Goal: Transaction & Acquisition: Book appointment/travel/reservation

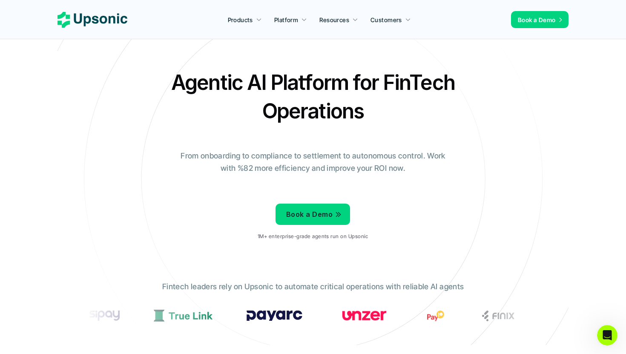
click at [429, 177] on div "Agentic AI Platform for FinTech Operations From onboarding to compliance to set…" at bounding box center [313, 157] width 498 height 179
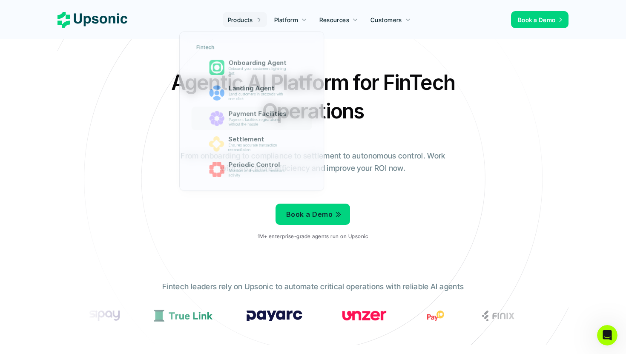
click at [406, 122] on h2 "Agentic AI Platform for FinTech Operations" at bounding box center [313, 96] width 298 height 57
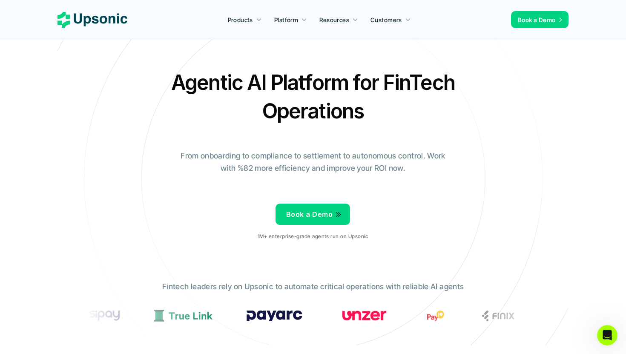
click at [309, 214] on span "Book a Demo" at bounding box center [309, 214] width 46 height 9
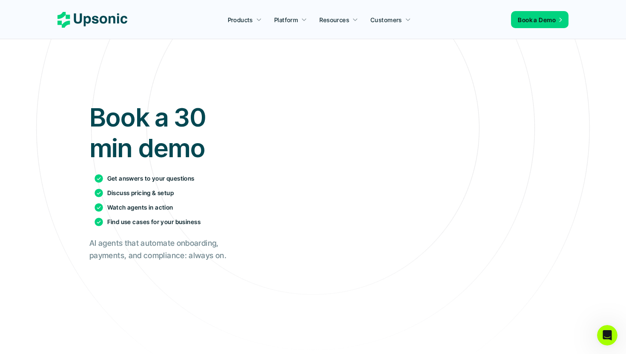
scroll to position [49, 0]
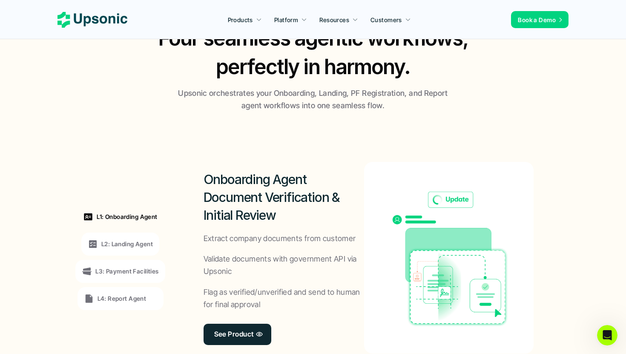
scroll to position [557, 0]
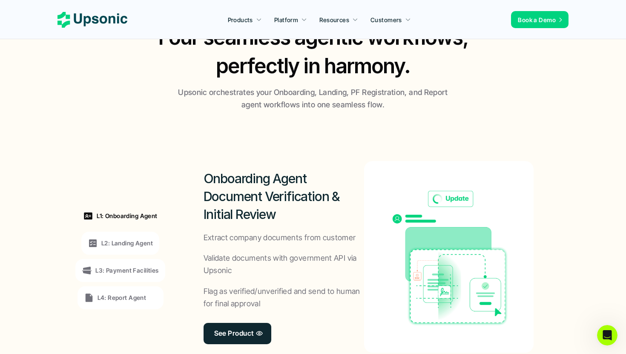
click at [127, 241] on p "L2: Landing Agent" at bounding box center [127, 242] width 52 height 9
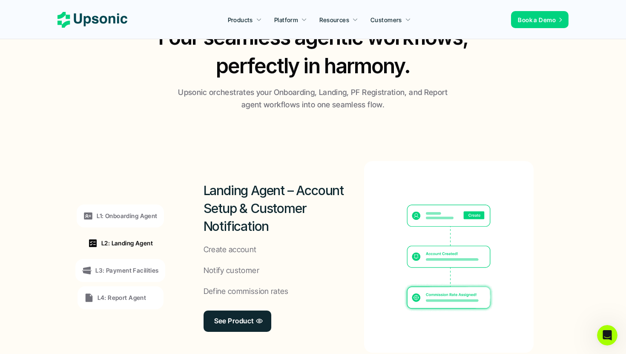
click at [124, 263] on div "L3: Payment Facilities" at bounding box center [119, 270] width 89 height 23
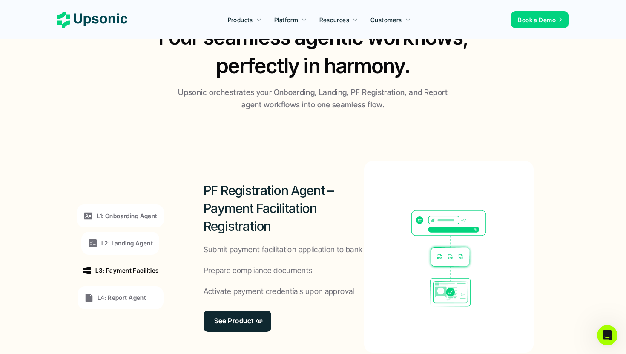
click at [123, 217] on p "L1: Onboarding Agent" at bounding box center [127, 215] width 60 height 9
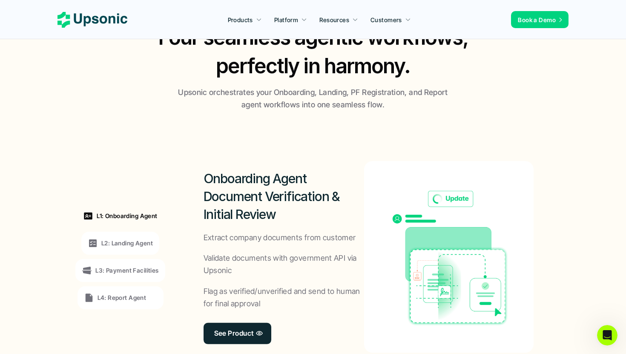
click at [117, 246] on p "L2: Landing Agent" at bounding box center [127, 242] width 52 height 9
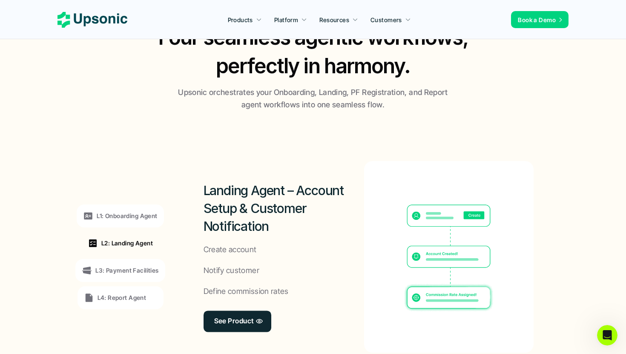
click at [112, 270] on p "L3: Payment Facilities" at bounding box center [126, 270] width 63 height 9
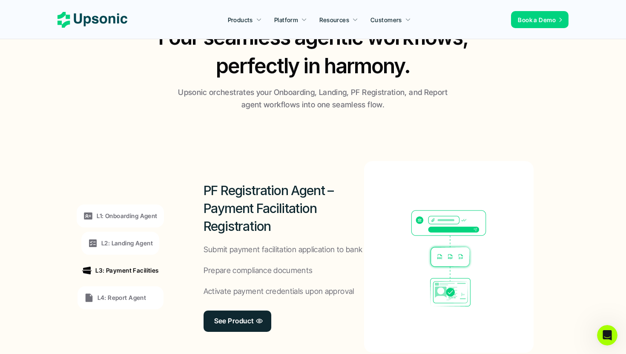
click at [115, 243] on p "L2: Landing Agent" at bounding box center [127, 242] width 52 height 9
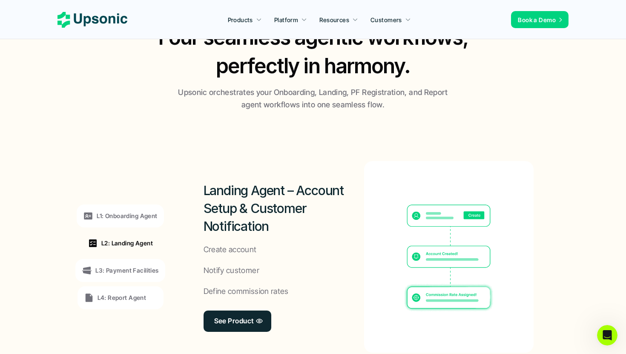
click at [108, 272] on p "L3: Payment Facilities" at bounding box center [126, 270] width 63 height 9
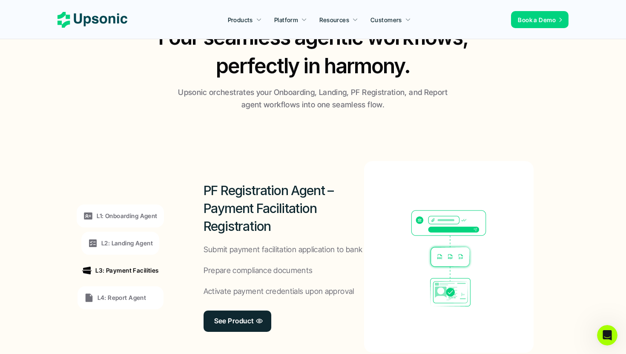
click at [108, 295] on p "L4: Report Agent" at bounding box center [121, 297] width 49 height 9
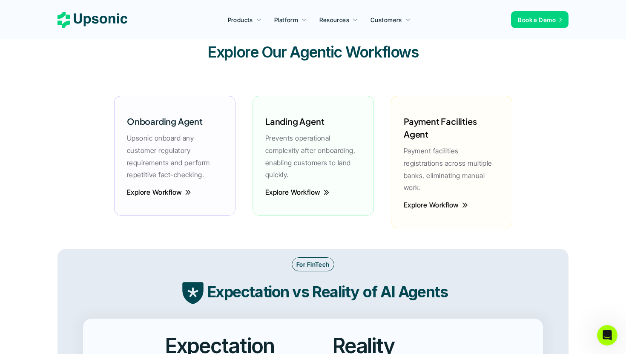
scroll to position [1167, 0]
